Goal: Information Seeking & Learning: Learn about a topic

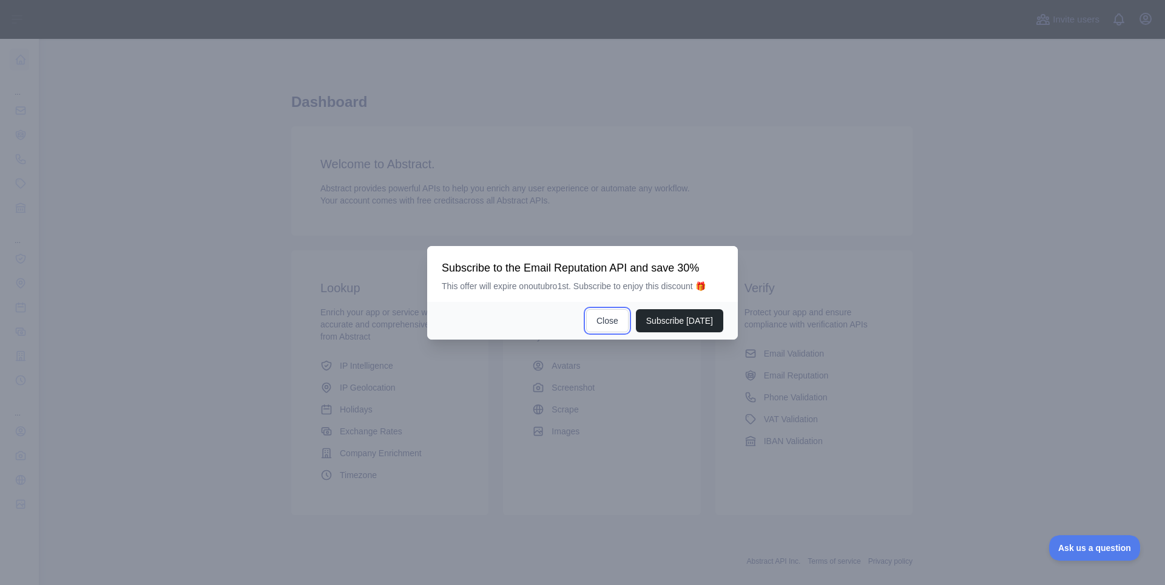
drag, startPoint x: 617, startPoint y: 323, endPoint x: 552, endPoint y: 328, distance: 65.2
click at [616, 323] on button "Close" at bounding box center [607, 320] width 42 height 23
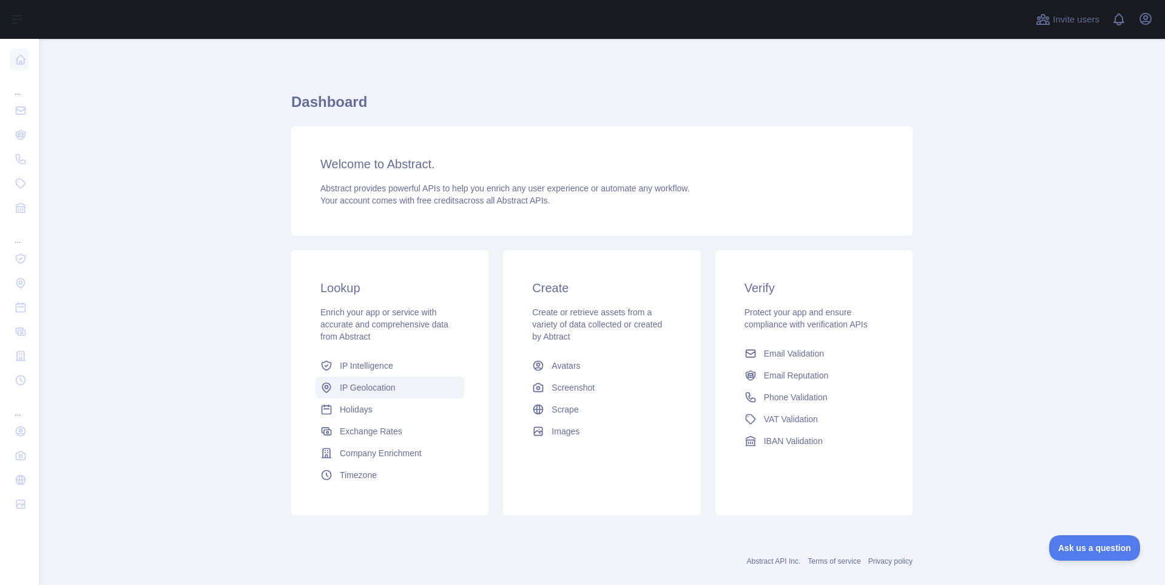
click at [361, 392] on span "IP Geolocation" at bounding box center [368, 387] width 56 height 12
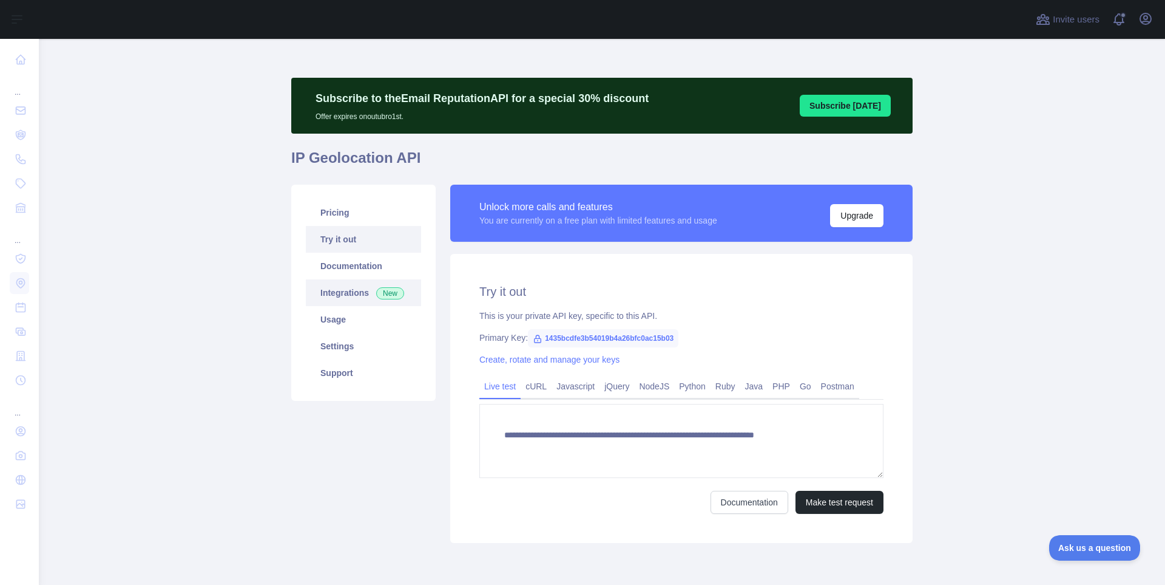
type textarea "**********"
click at [338, 210] on link "Pricing" at bounding box center [363, 212] width 115 height 27
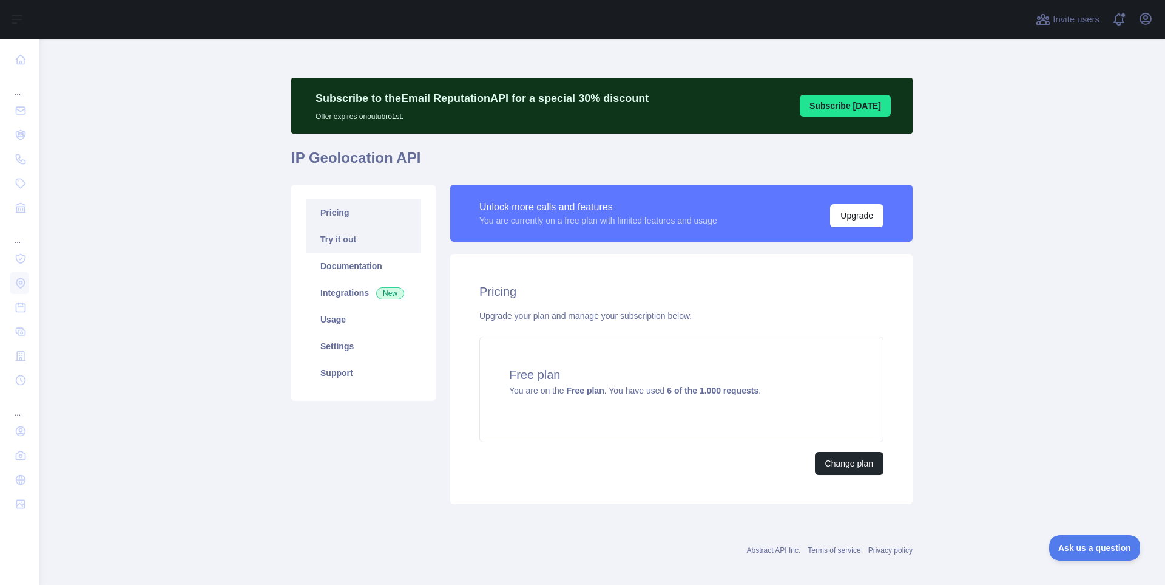
click at [343, 246] on link "Try it out" at bounding box center [363, 239] width 115 height 27
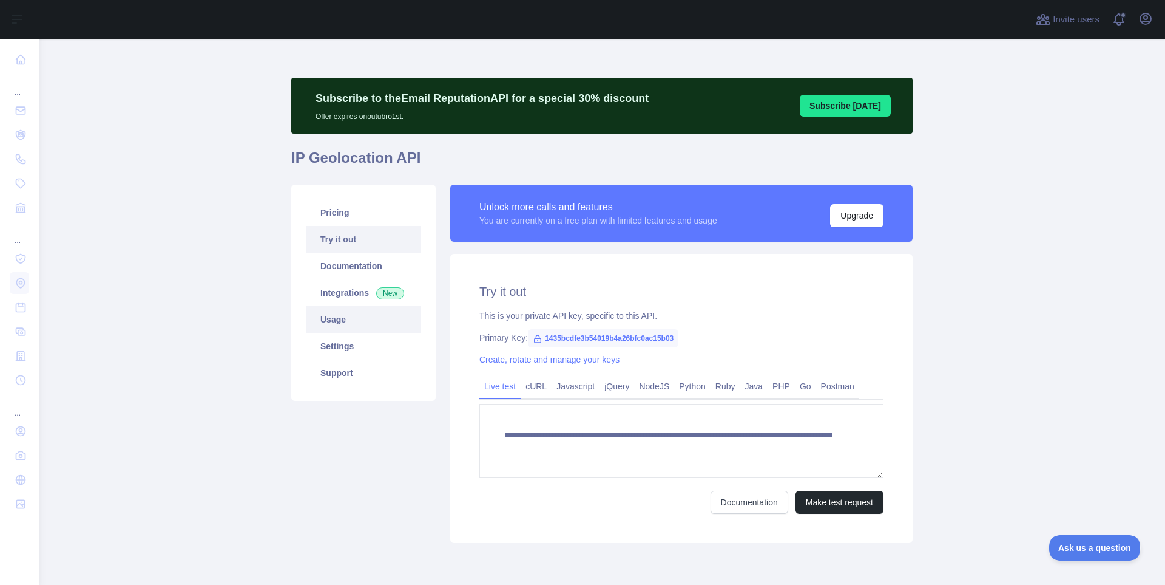
click at [346, 328] on link "Usage" at bounding box center [363, 319] width 115 height 27
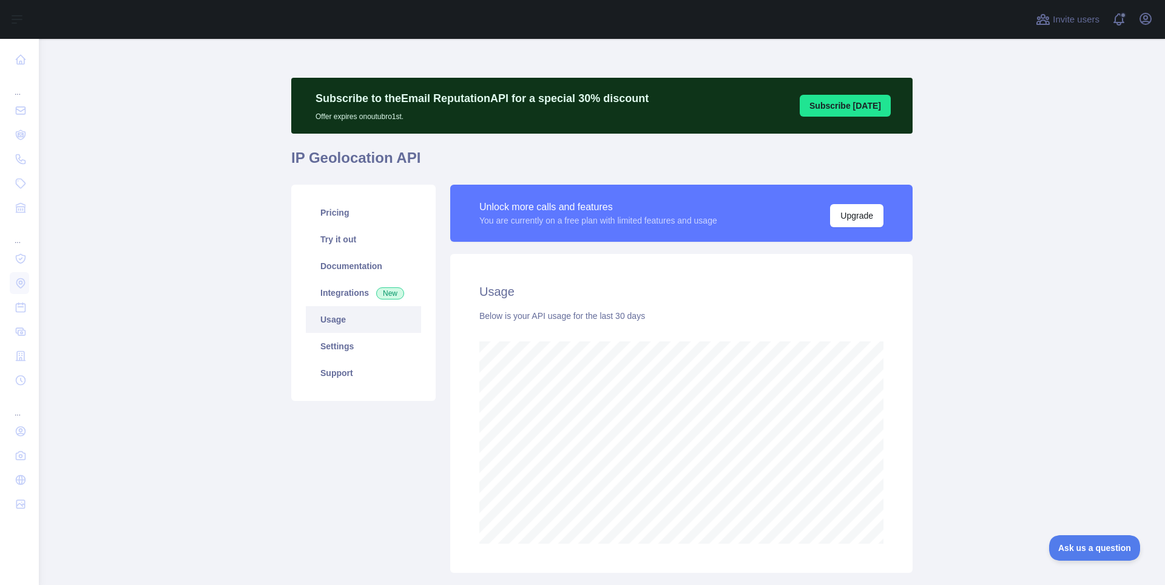
scroll to position [546, 1118]
click at [338, 346] on link "Settings" at bounding box center [363, 346] width 115 height 27
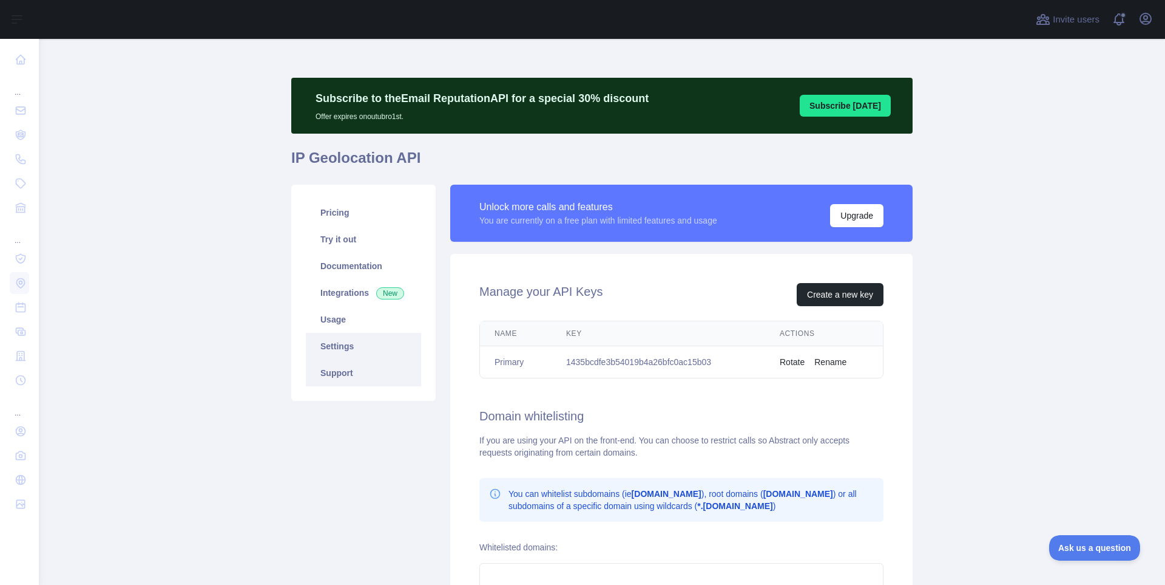
click at [338, 376] on link "Support" at bounding box center [363, 372] width 115 height 27
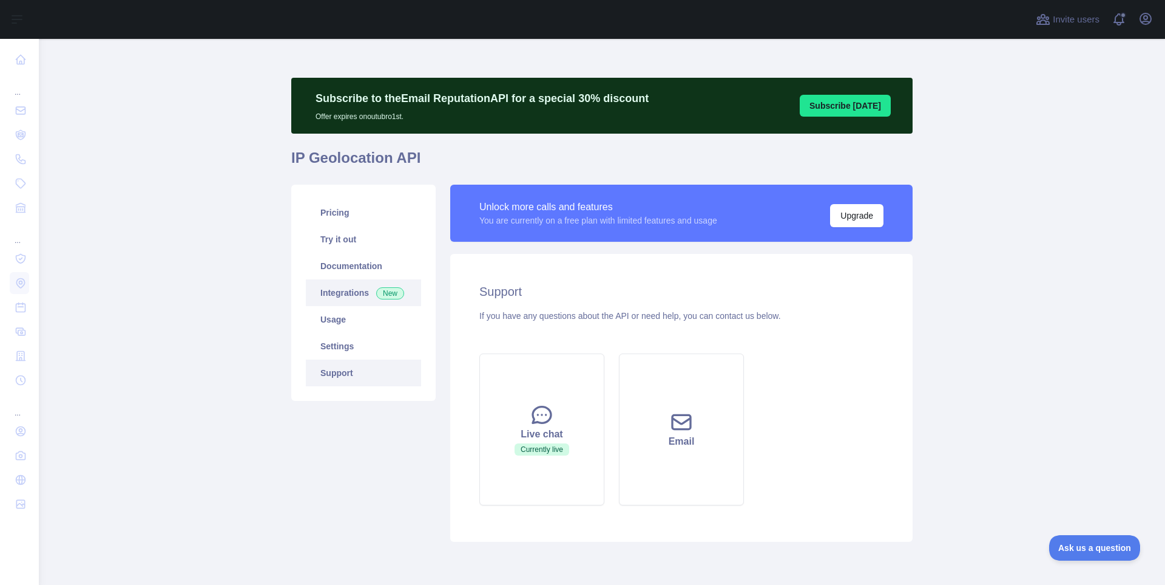
click at [336, 288] on link "Integrations New" at bounding box center [363, 292] width 115 height 27
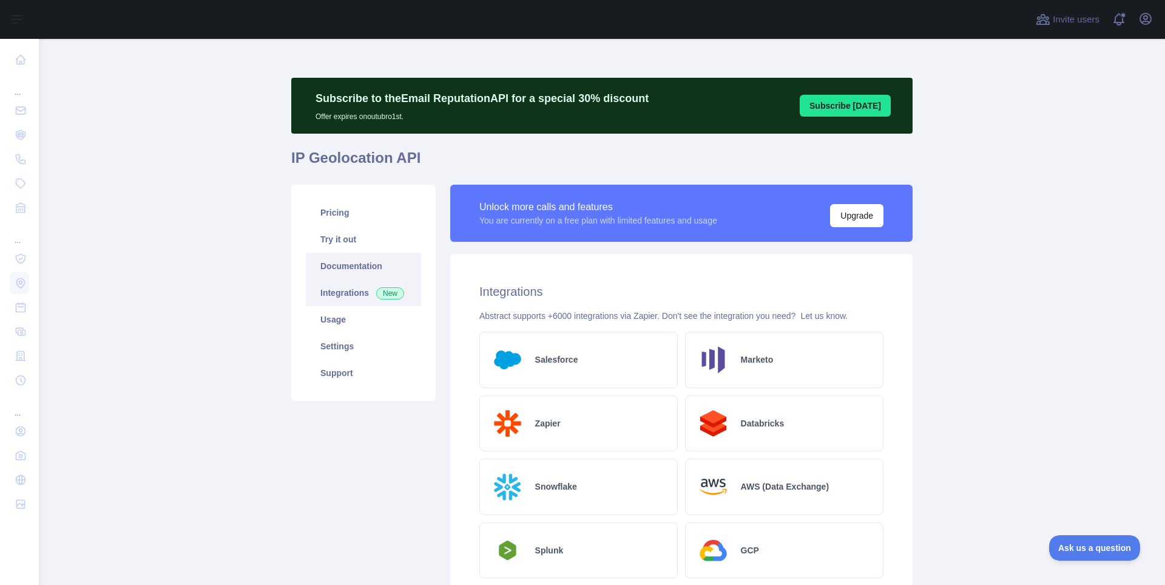
click at [344, 268] on link "Documentation" at bounding box center [363, 266] width 115 height 27
click at [335, 216] on link "Pricing" at bounding box center [363, 212] width 115 height 27
